Goal: Transaction & Acquisition: Purchase product/service

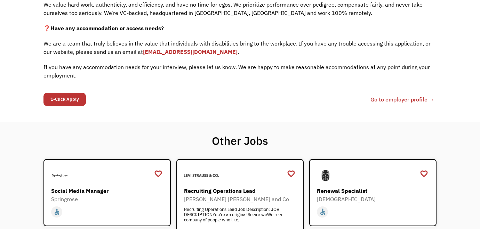
scroll to position [593, 0]
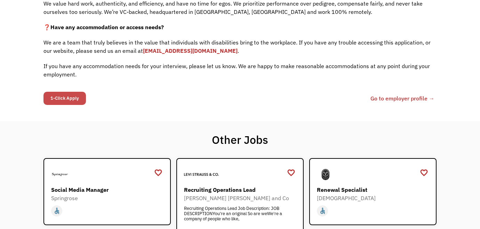
click at [69, 92] on input "1-Click Apply" at bounding box center [64, 98] width 42 height 13
type input "Please wait..."
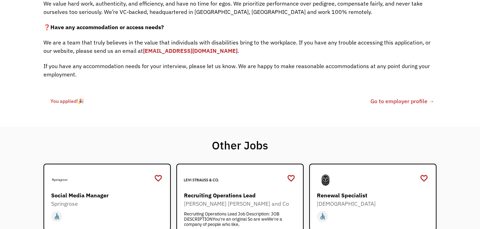
click at [408, 97] on link "Go to employer profile →" at bounding box center [402, 101] width 64 height 8
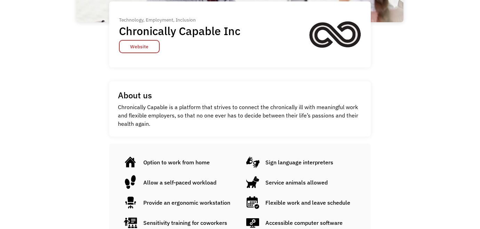
scroll to position [149, 0]
